Goal: Register for event/course

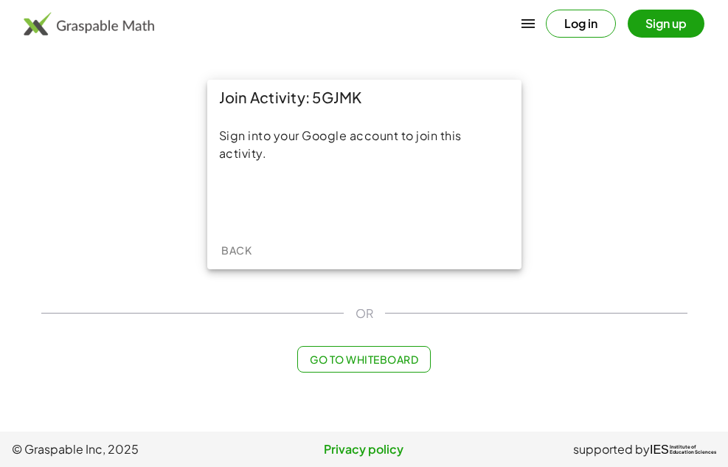
click at [70, 85] on div "Join Activity: 5GJMK Sign into your Google account to join this activity. Back" at bounding box center [364, 174] width 664 height 207
click at [649, 22] on button "Sign up" at bounding box center [666, 24] width 77 height 28
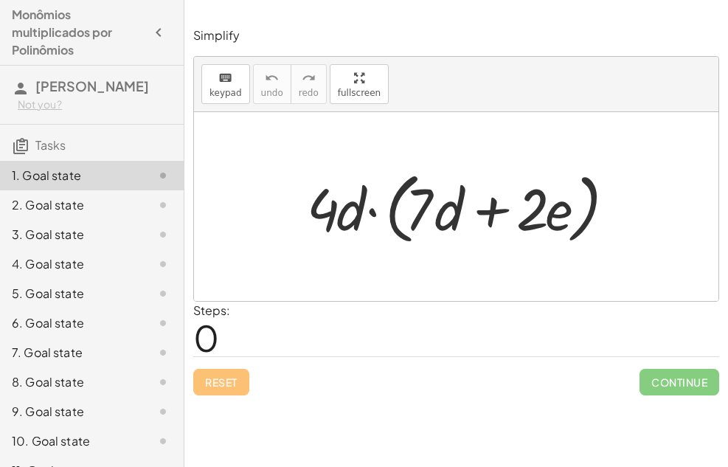
click at [201, 325] on span "0" at bounding box center [206, 337] width 26 height 45
click at [370, 204] on div at bounding box center [462, 207] width 325 height 85
click at [370, 212] on div at bounding box center [462, 207] width 325 height 85
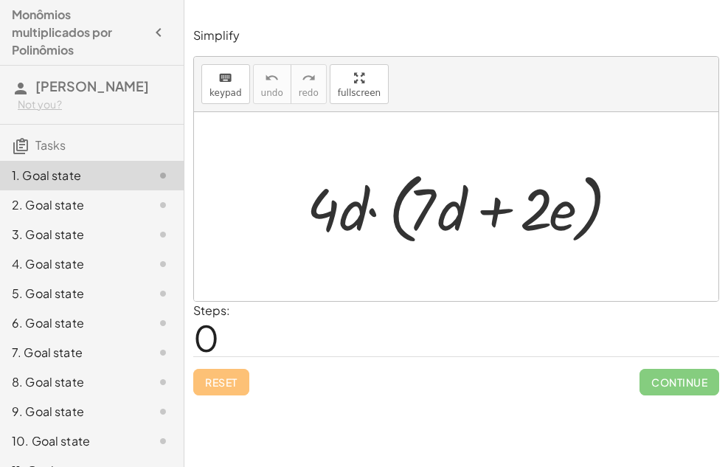
click at [370, 212] on div at bounding box center [462, 207] width 325 height 85
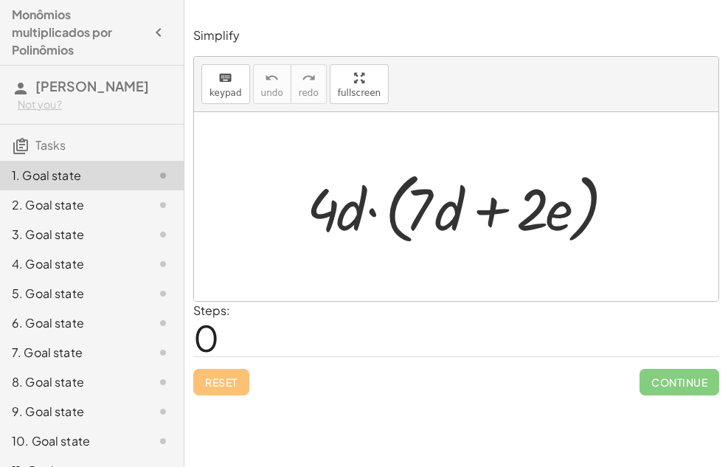
click at [370, 212] on div at bounding box center [462, 207] width 325 height 85
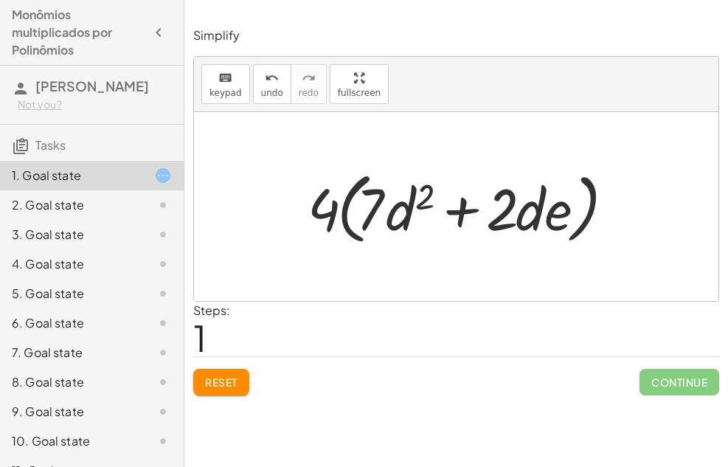
click at [330, 204] on div at bounding box center [461, 207] width 323 height 85
click at [355, 207] on div at bounding box center [461, 207] width 323 height 85
drag, startPoint x: 330, startPoint y: 202, endPoint x: 363, endPoint y: 193, distance: 34.6
click at [363, 192] on div at bounding box center [461, 207] width 323 height 85
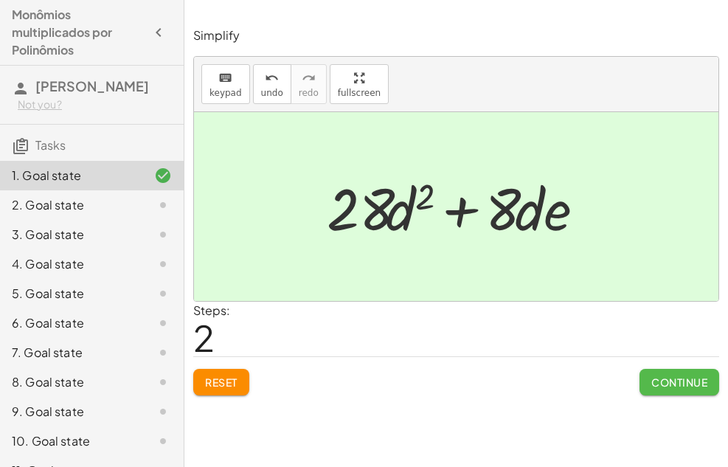
click at [702, 372] on button "Continue" at bounding box center [680, 382] width 80 height 27
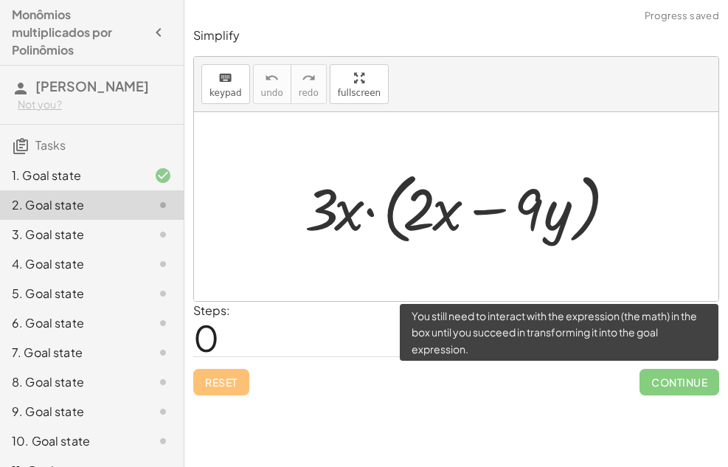
click at [706, 371] on span "Continue" at bounding box center [680, 382] width 80 height 27
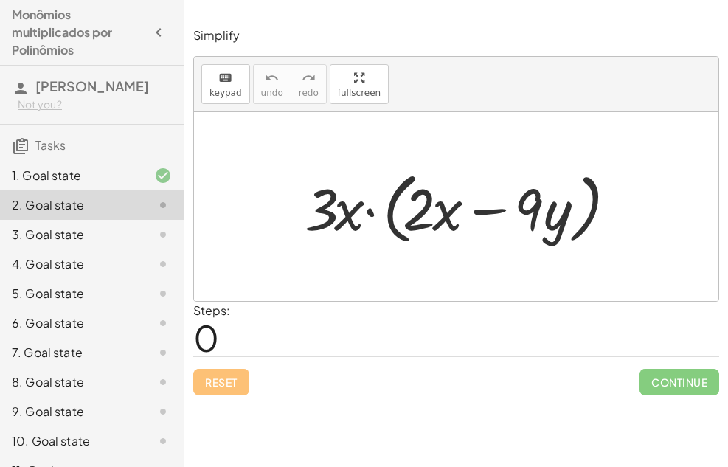
click at [370, 210] on div at bounding box center [461, 207] width 329 height 85
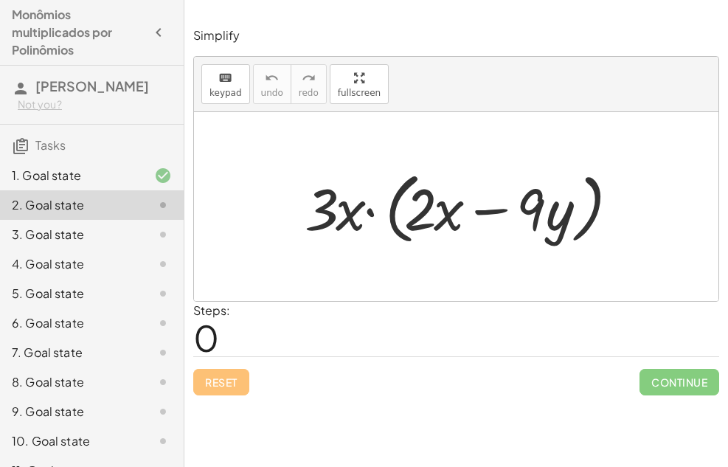
click at [370, 210] on div at bounding box center [461, 207] width 329 height 85
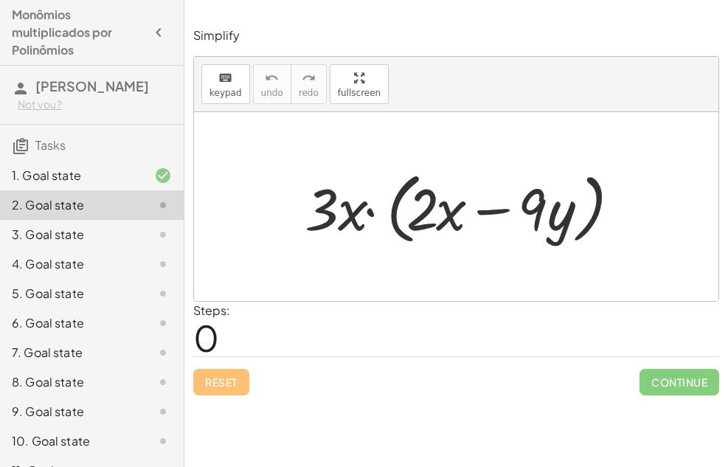
click at [370, 210] on div at bounding box center [461, 207] width 329 height 85
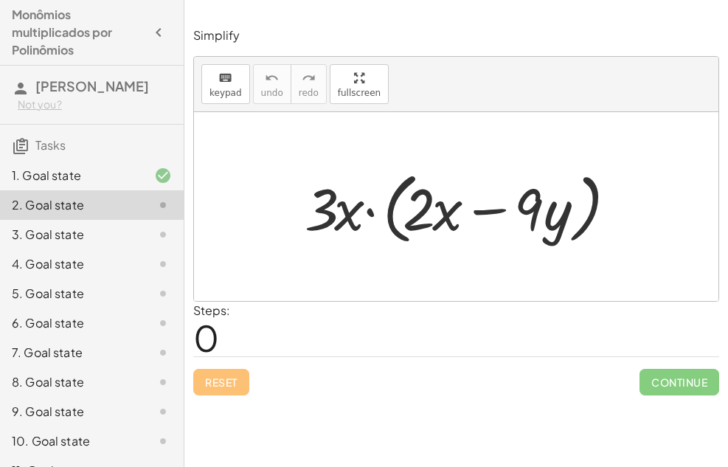
click at [370, 210] on div at bounding box center [461, 207] width 329 height 85
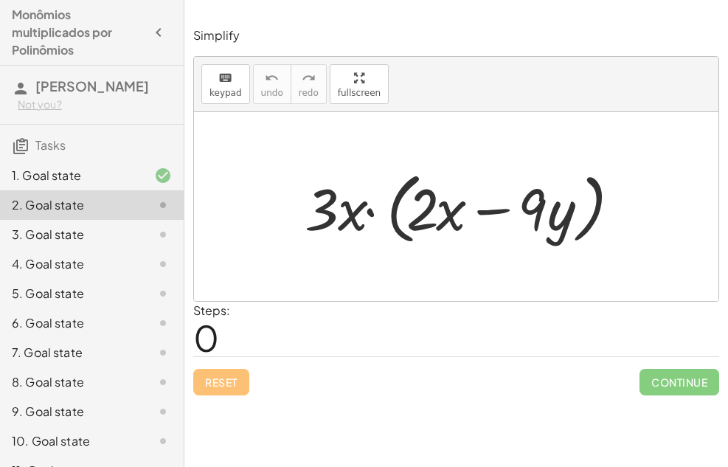
click at [370, 210] on div at bounding box center [461, 207] width 329 height 85
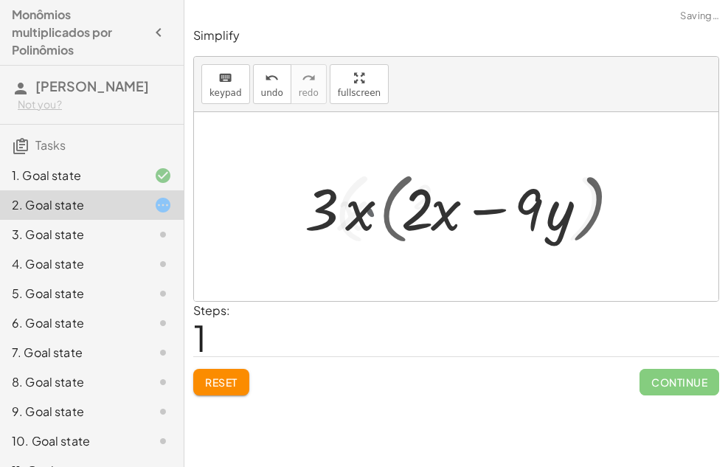
click at [370, 210] on div at bounding box center [461, 207] width 327 height 85
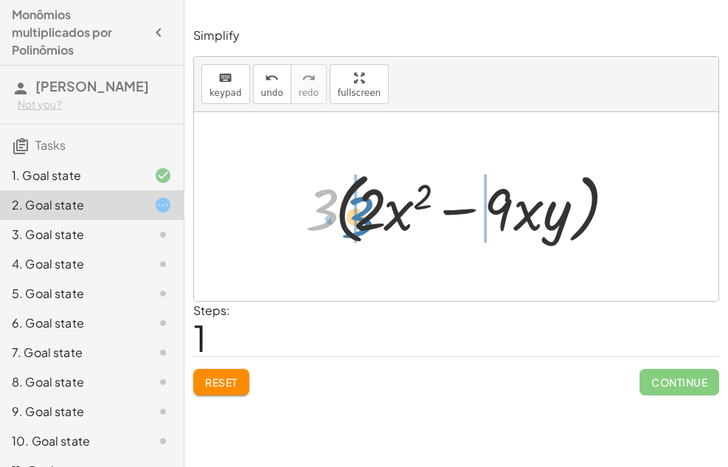
drag, startPoint x: 326, startPoint y: 201, endPoint x: 367, endPoint y: 205, distance: 41.5
click at [367, 205] on div at bounding box center [461, 207] width 327 height 85
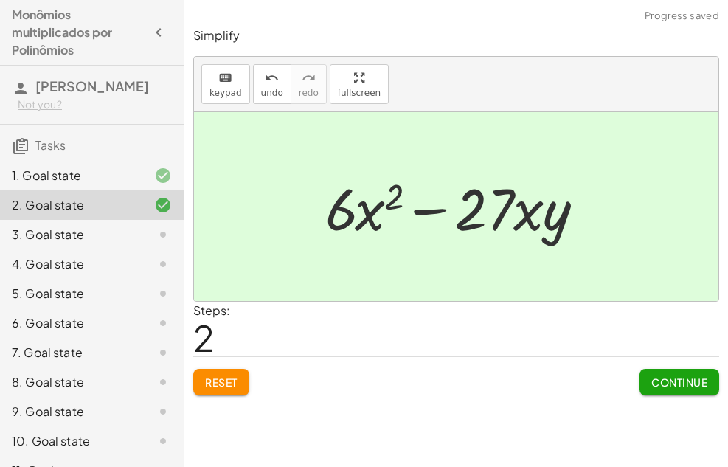
click at [687, 377] on span "Continue" at bounding box center [679, 381] width 56 height 13
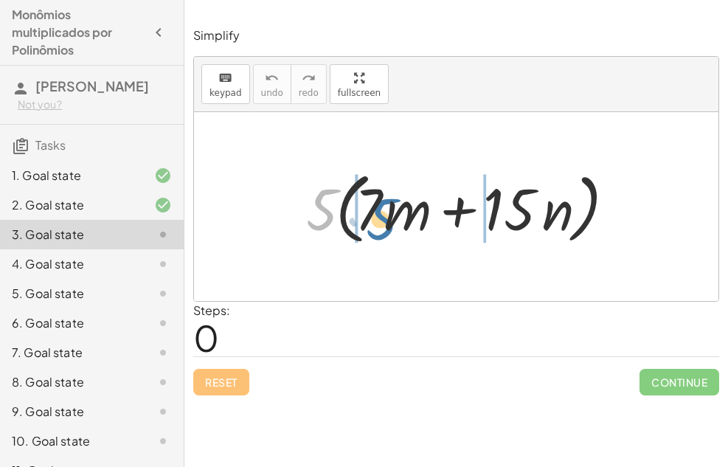
drag, startPoint x: 326, startPoint y: 207, endPoint x: 388, endPoint y: 218, distance: 62.9
click at [388, 218] on div at bounding box center [462, 207] width 326 height 85
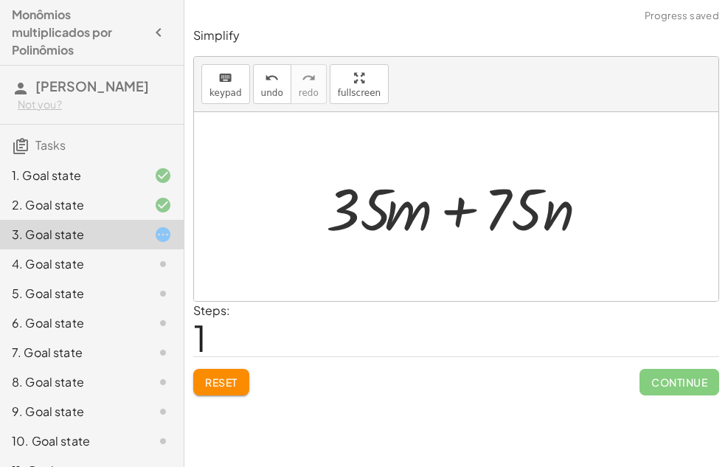
click at [477, 217] on div at bounding box center [462, 207] width 287 height 76
